Goal: Task Accomplishment & Management: Manage account settings

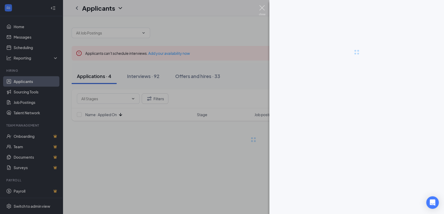
click at [260, 9] on img at bounding box center [262, 10] width 7 height 10
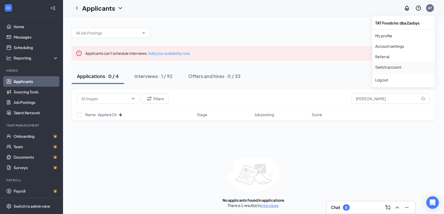
click at [389, 66] on link "Switch account" at bounding box center [388, 67] width 26 height 5
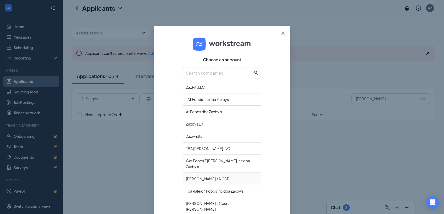
click at [195, 173] on div "[PERSON_NAME]'s NCST" at bounding box center [222, 179] width 78 height 12
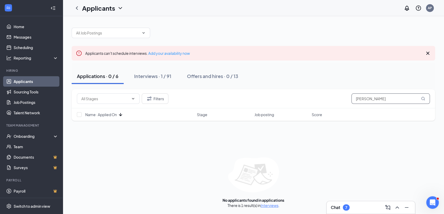
drag, startPoint x: 372, startPoint y: 100, endPoint x: 345, endPoint y: 99, distance: 27.2
click at [345, 99] on div "Filters williams" at bounding box center [253, 99] width 353 height 10
type input "carlos"
click at [427, 6] on div "AP" at bounding box center [430, 8] width 8 height 8
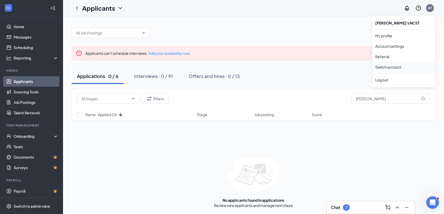
click at [388, 68] on link "Switch account" at bounding box center [388, 67] width 26 height 5
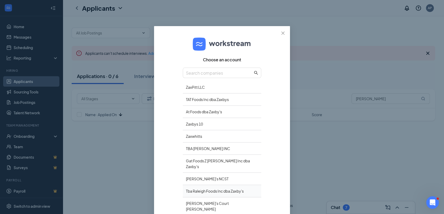
click at [214, 188] on div "Tba Raleigh Foods Inc dba Zaxby's" at bounding box center [222, 191] width 78 height 12
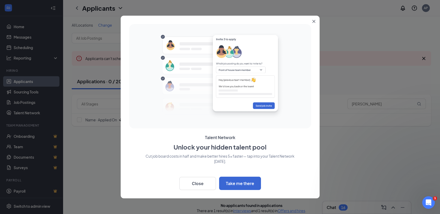
click at [313, 22] on icon "Close" at bounding box center [313, 21] width 3 height 3
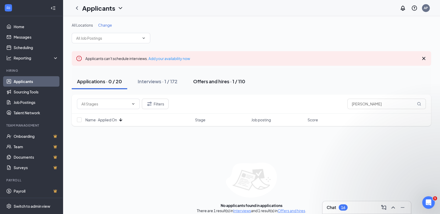
click at [228, 81] on div "Offers and hires · 1 / 110" at bounding box center [219, 81] width 52 height 7
